Goal: Information Seeking & Learning: Learn about a topic

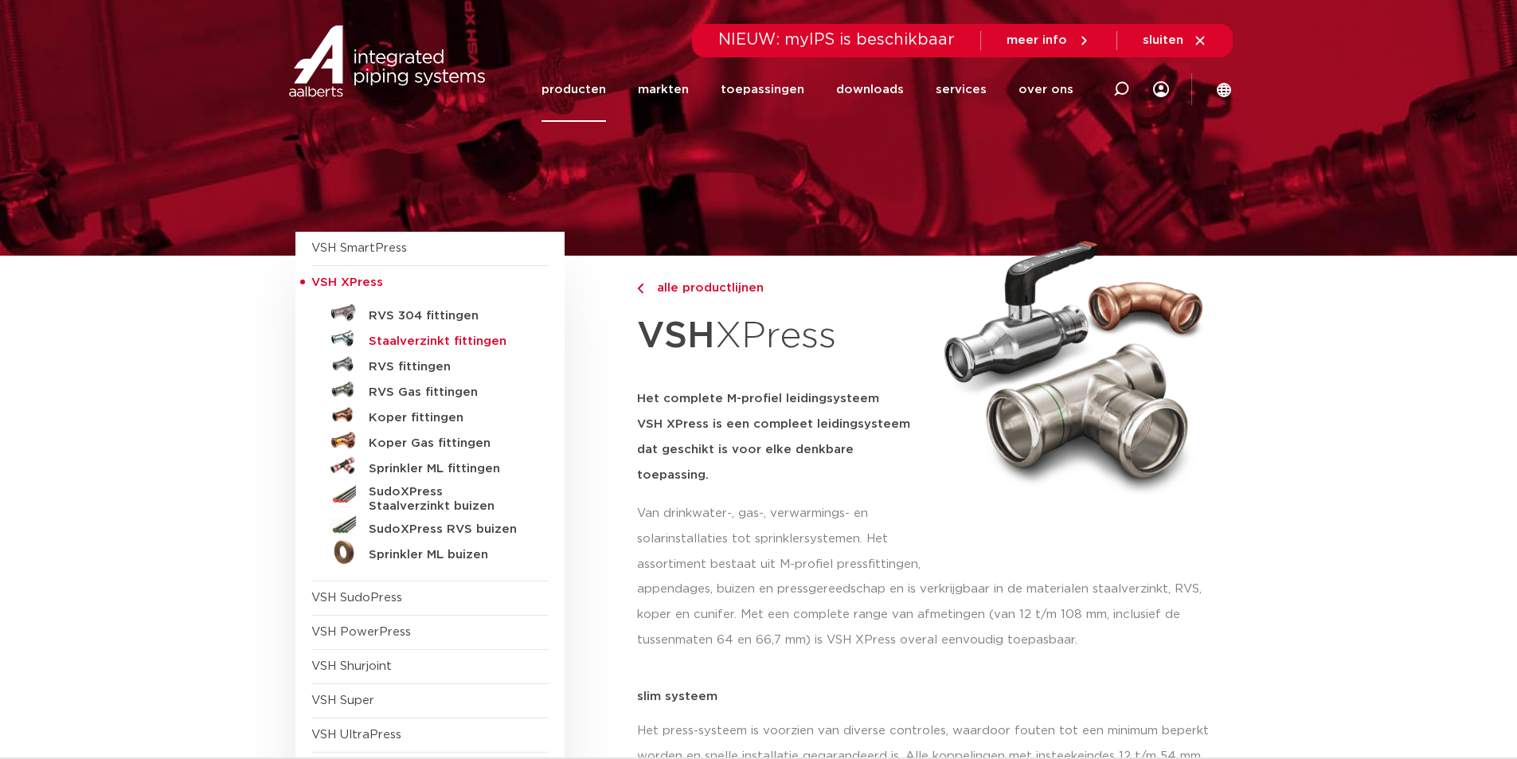
click at [420, 340] on h5 "Staalverzinkt fittingen" at bounding box center [448, 341] width 158 height 14
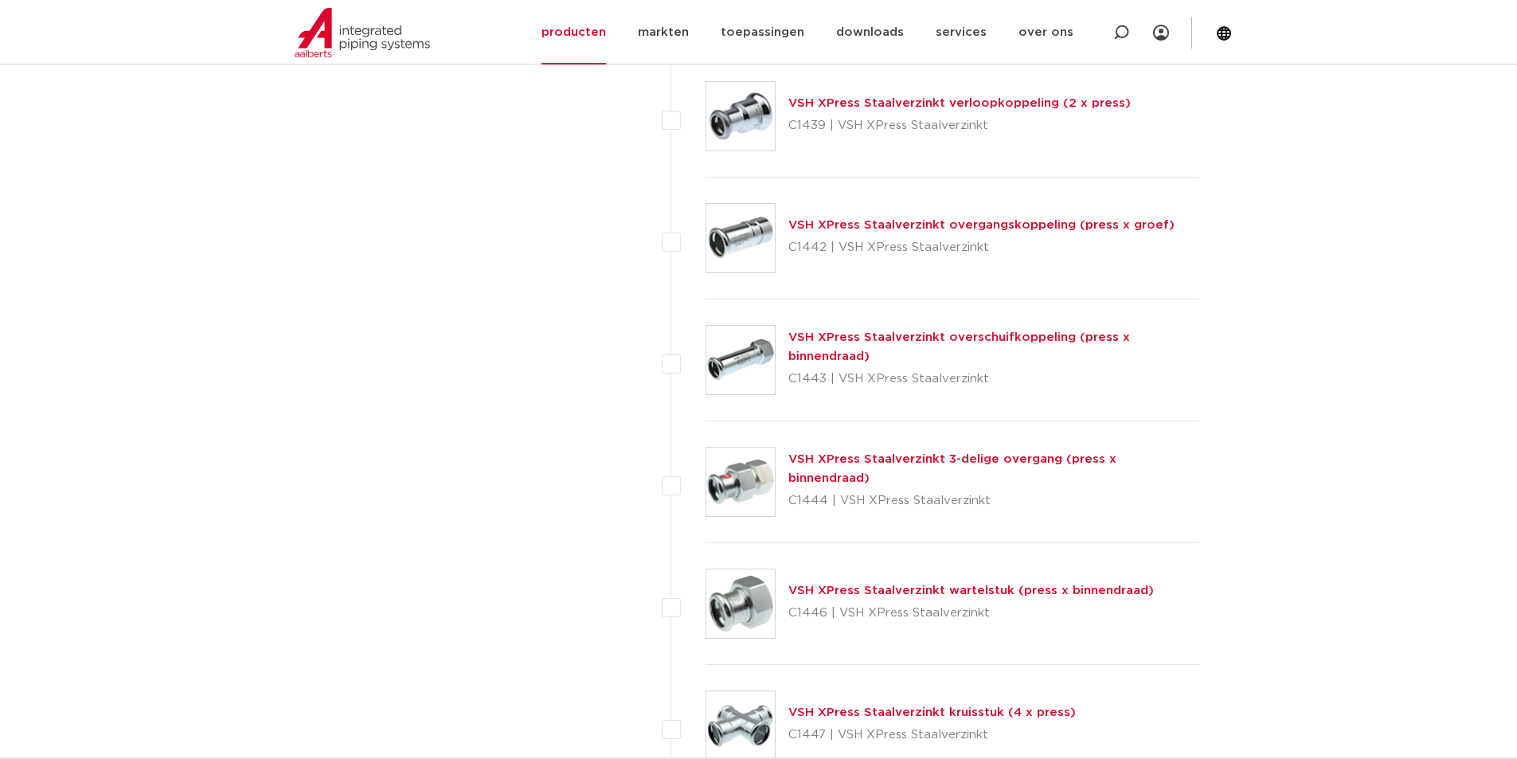
scroll to position [3902, 0]
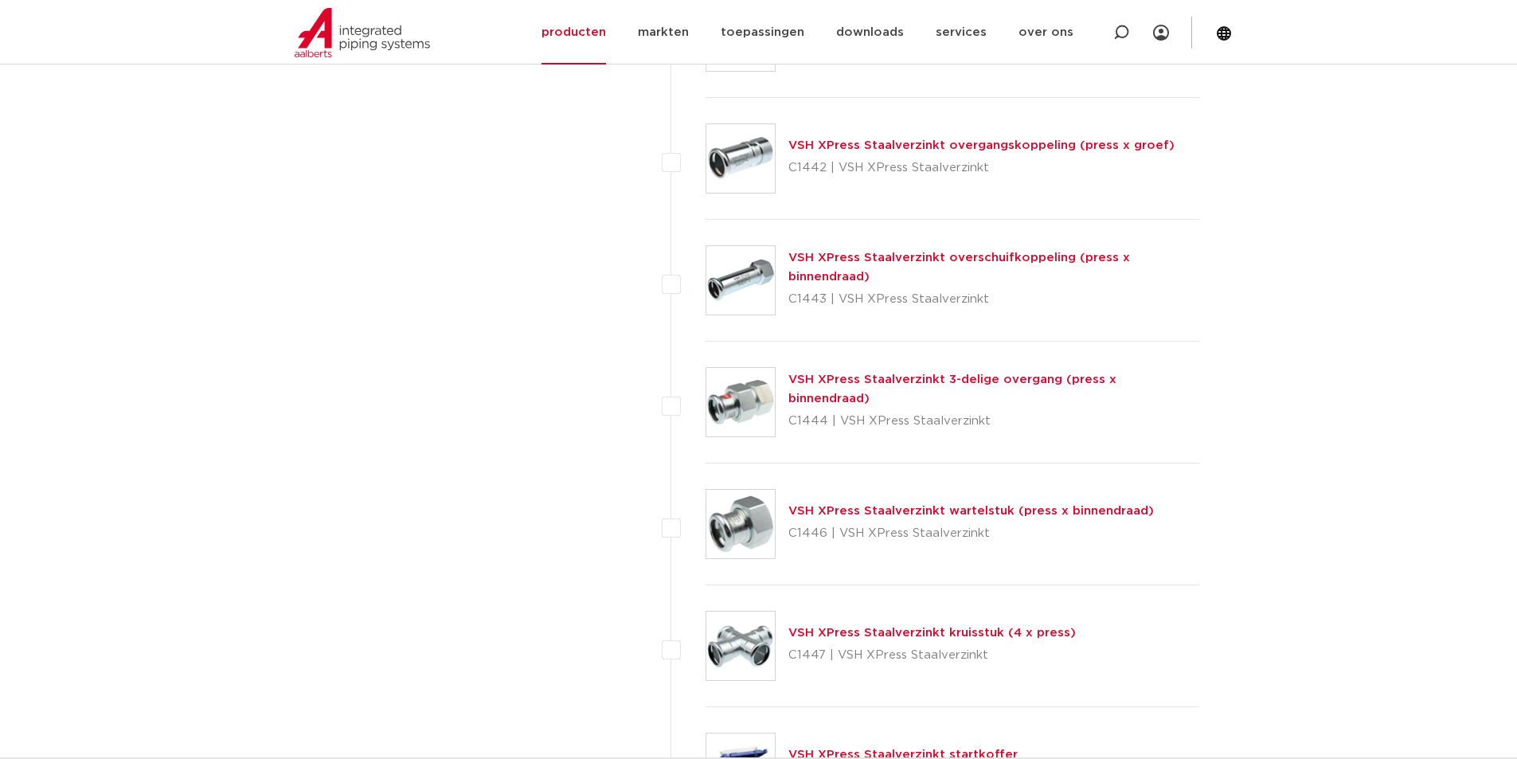
click at [957, 509] on link "VSH XPress Staalverzinkt wartelstuk (press x binnendraad)" at bounding box center [970, 511] width 365 height 12
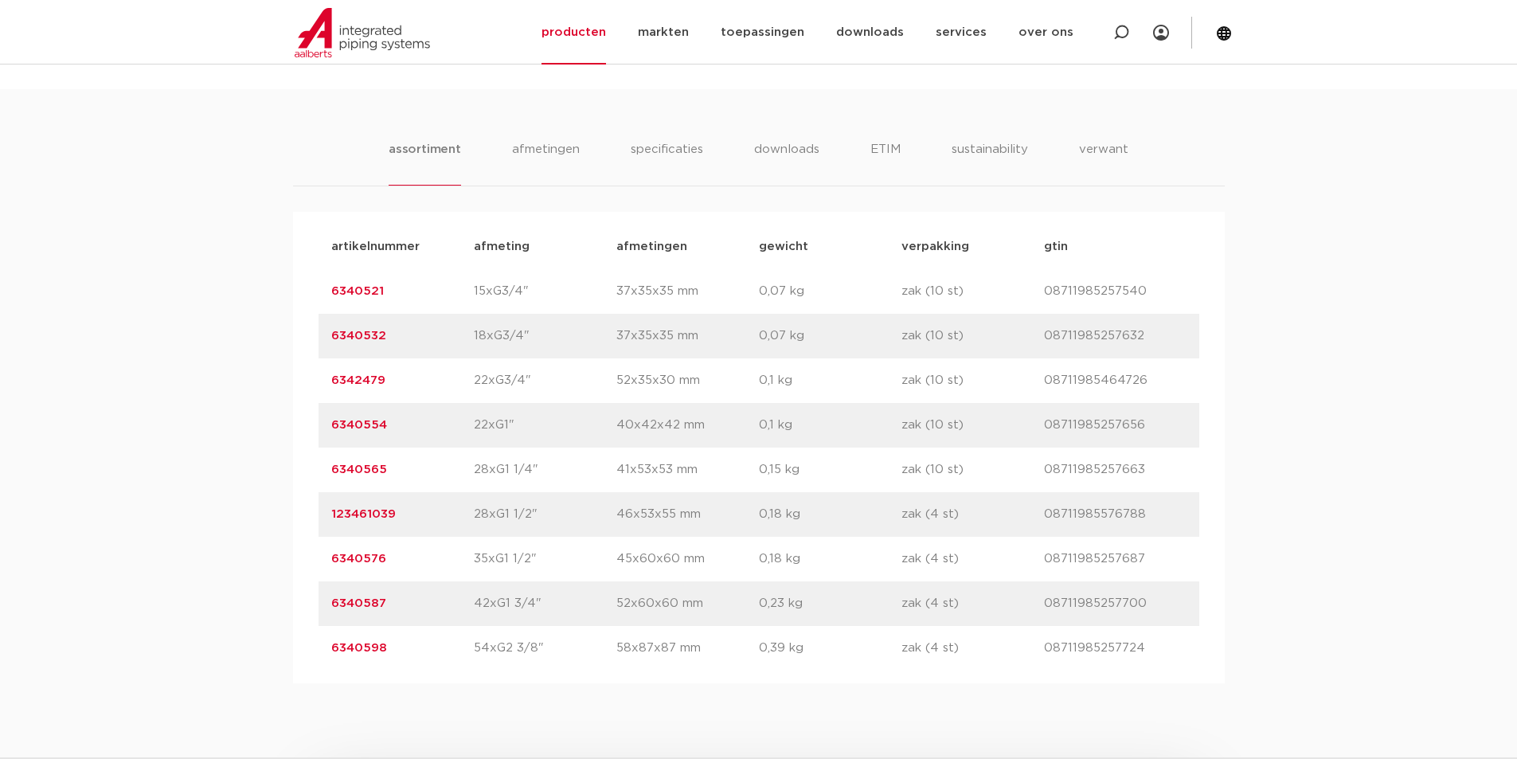
scroll to position [1115, 0]
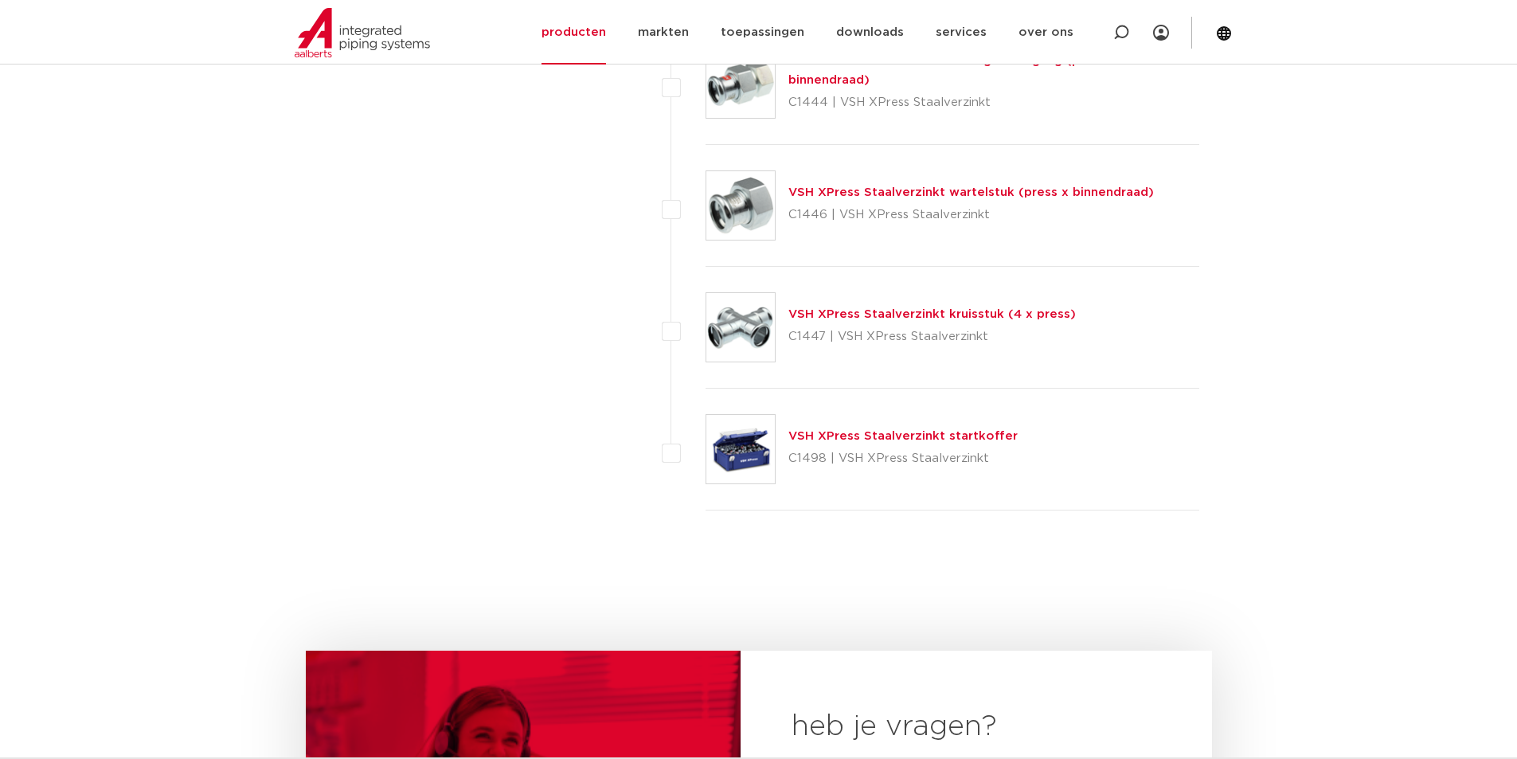
scroll to position [3902, 0]
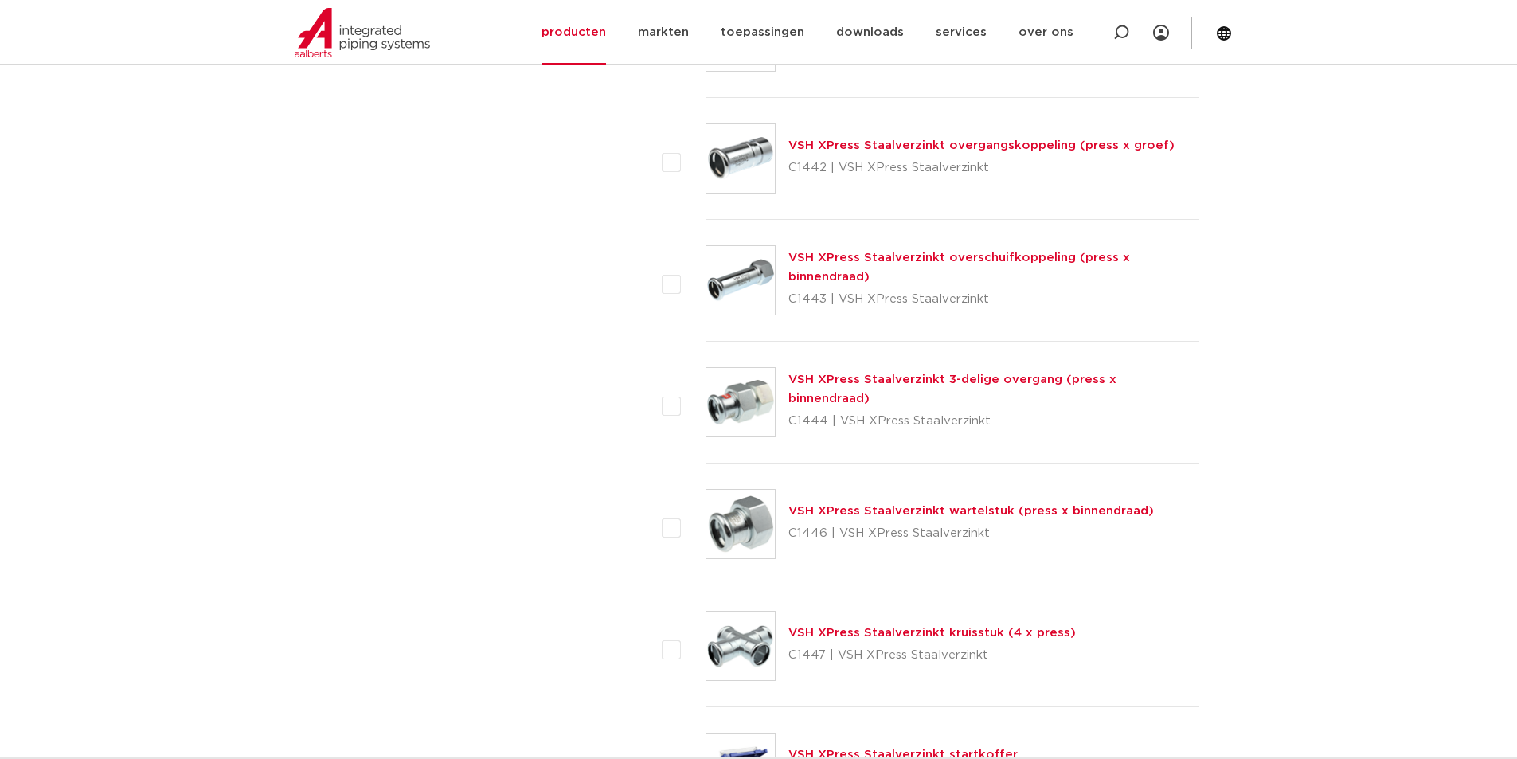
click at [869, 384] on link "VSH XPress Staalverzinkt 3-delige overgang (press x binnendraad)" at bounding box center [952, 388] width 328 height 31
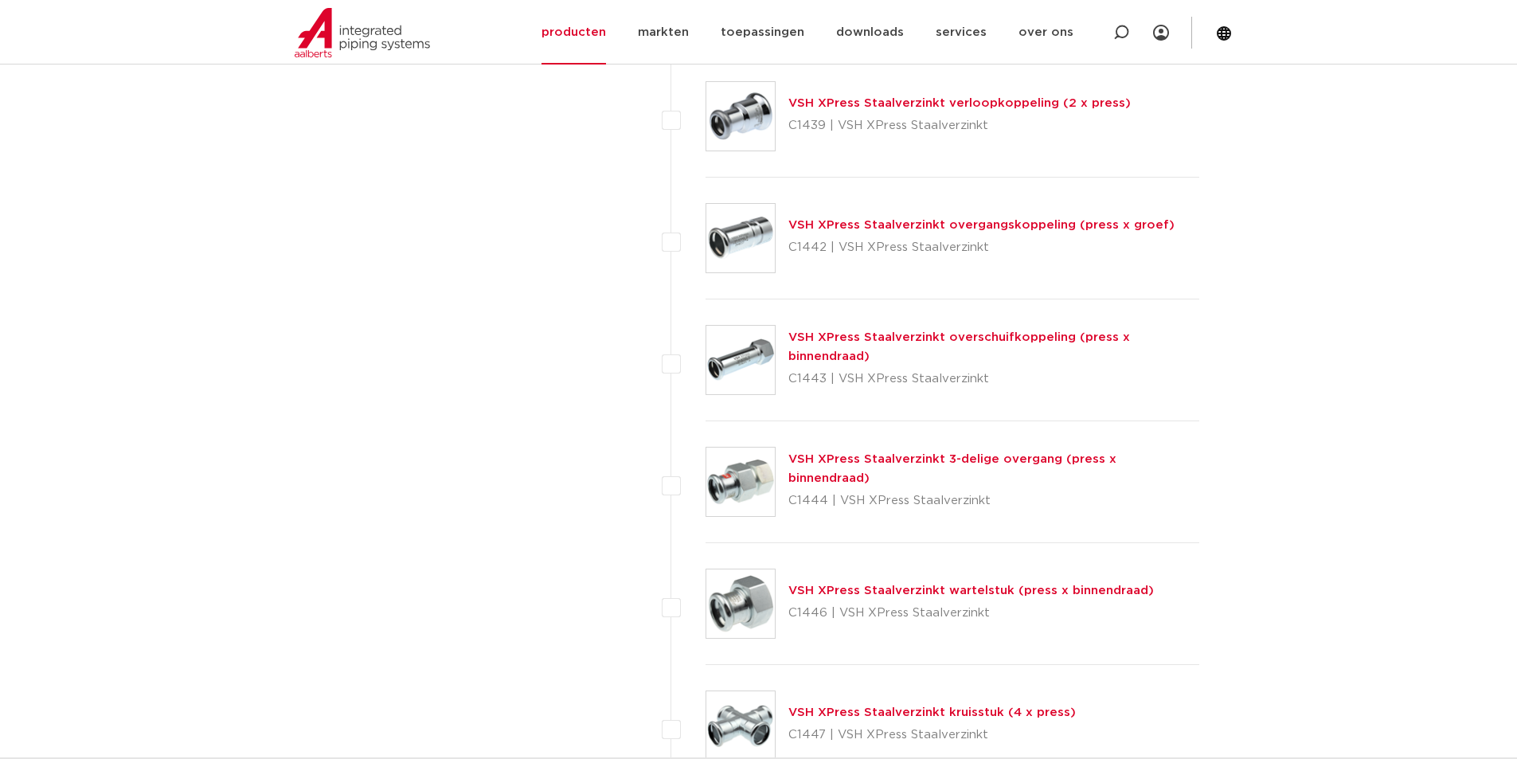
scroll to position [3902, 0]
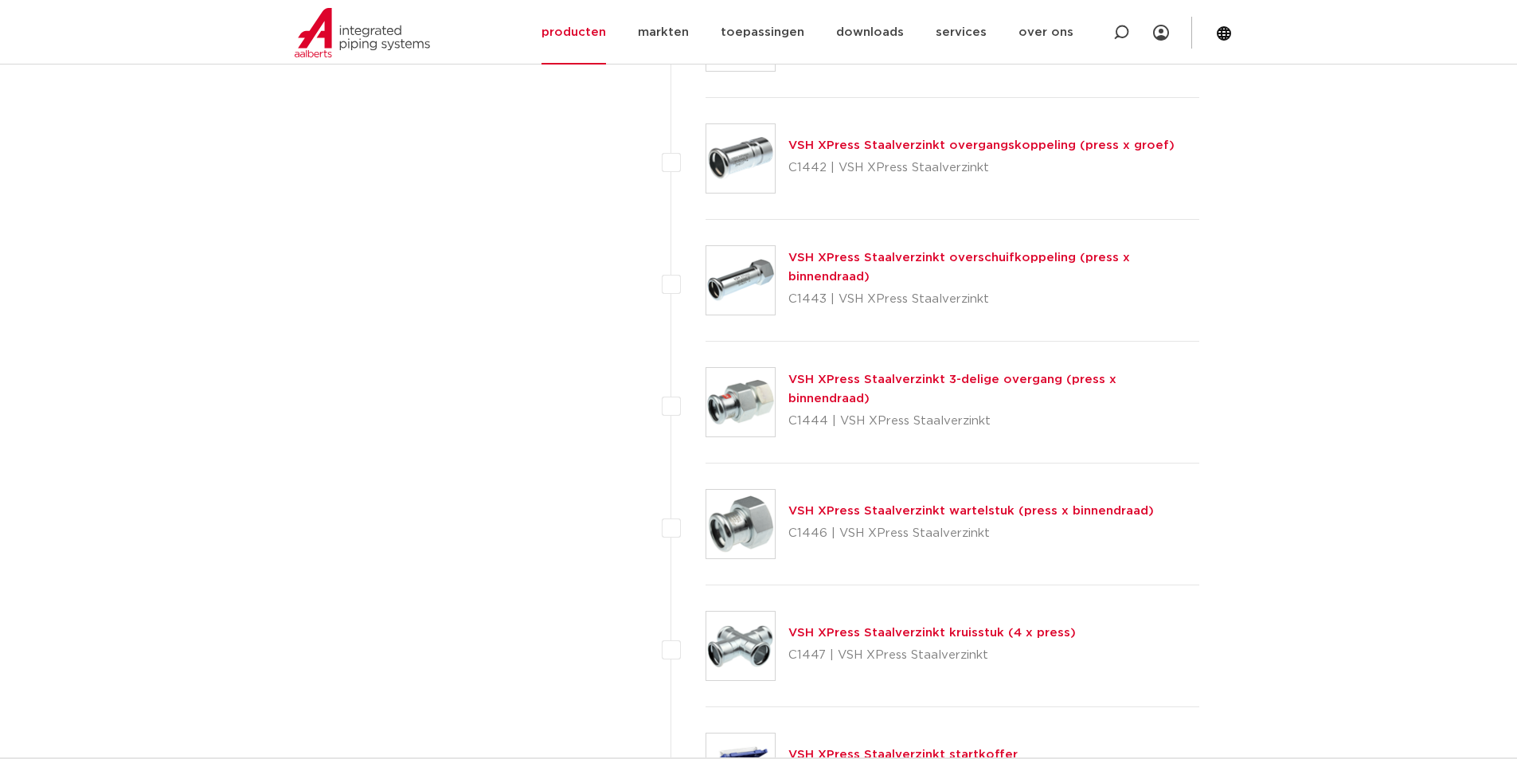
click at [969, 512] on link "VSH XPress Staalverzinkt wartelstuk (press x binnendraad)" at bounding box center [970, 511] width 365 height 12
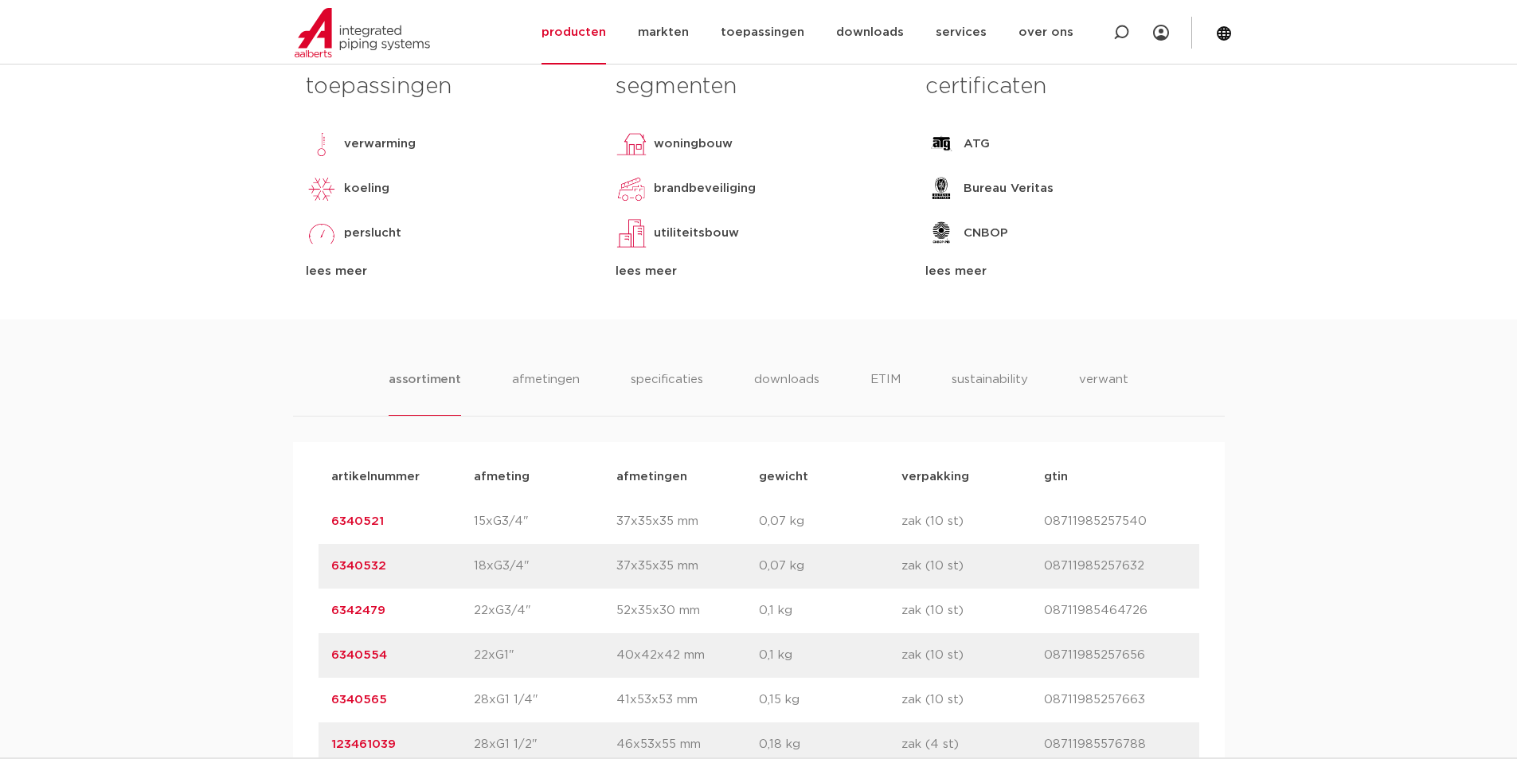
scroll to position [964, 0]
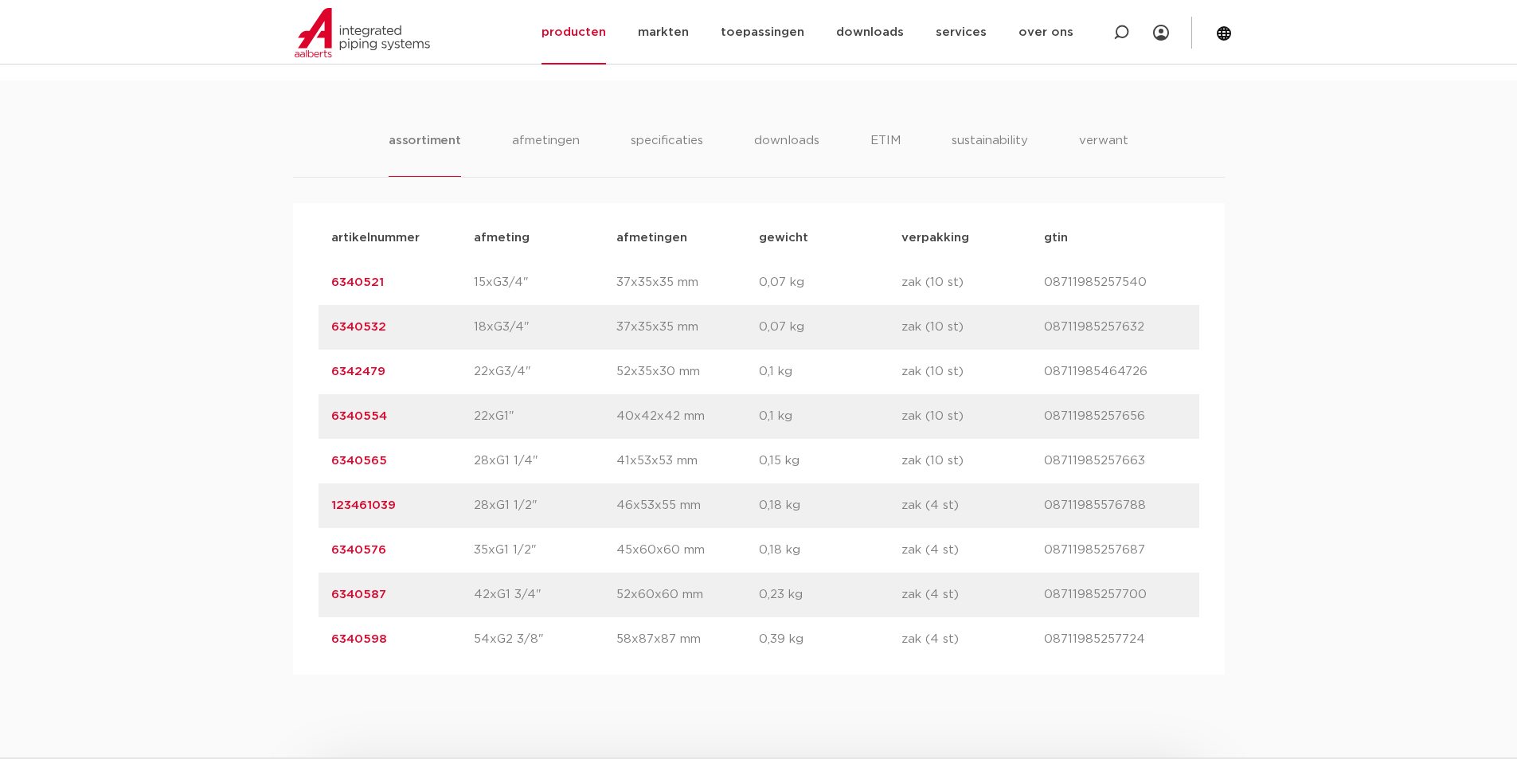
click at [345, 643] on link "6340598" at bounding box center [359, 639] width 56 height 12
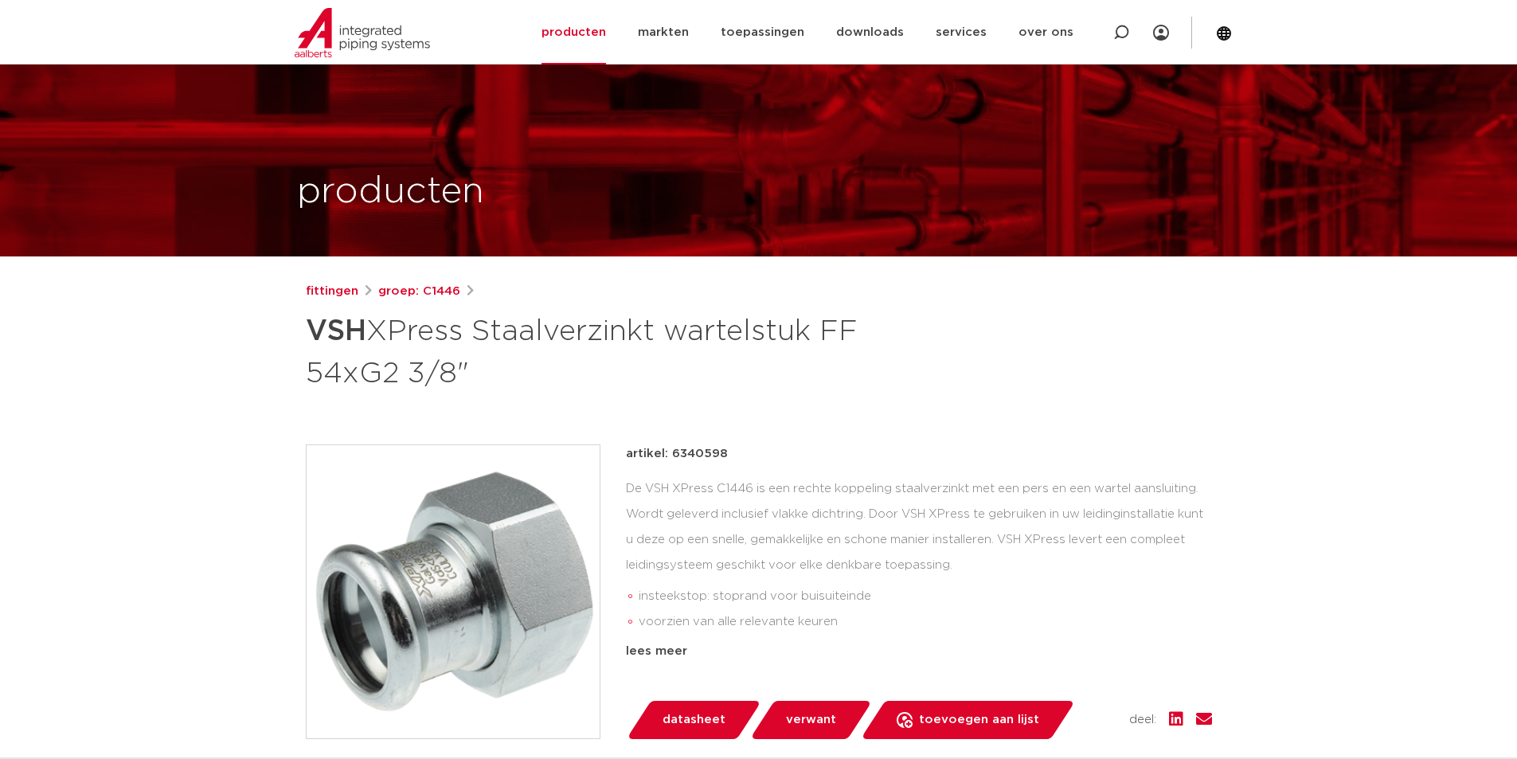
scroll to position [398, 0]
